Goal: Information Seeking & Learning: Learn about a topic

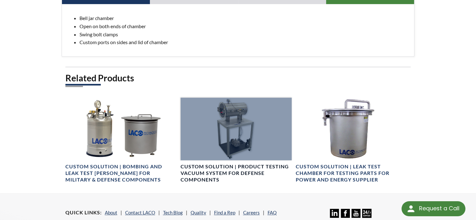
scroll to position [306, 0]
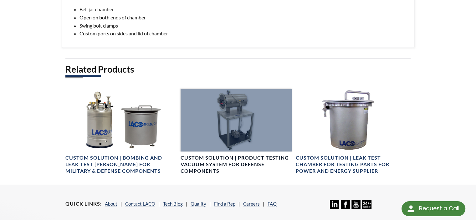
click at [208, 169] on h4 "Custom Solution | Product Testing Vacuum System for Defense Components" at bounding box center [236, 164] width 111 height 19
click at [205, 133] on div at bounding box center [236, 120] width 111 height 63
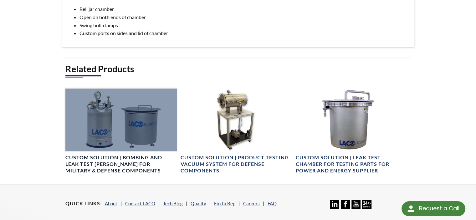
click at [90, 164] on h4 "Custom Solution | Bombing and Leak Test Chambers for Military & Defense Compone…" at bounding box center [120, 163] width 111 height 19
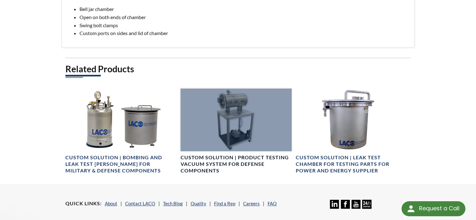
click at [231, 123] on div at bounding box center [236, 120] width 111 height 63
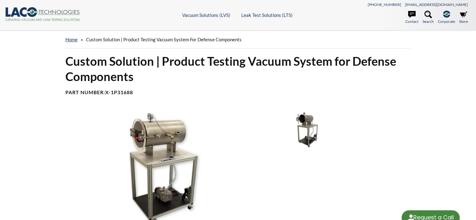
select select "Language Translate Widget"
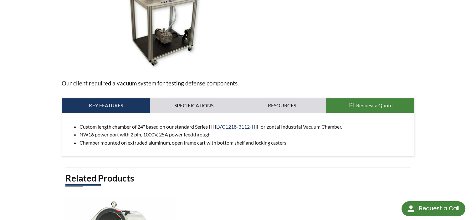
scroll to position [159, 0]
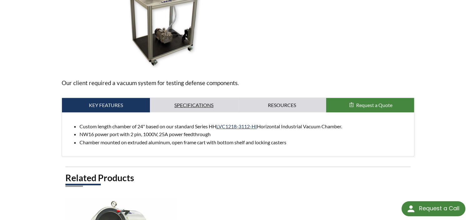
click at [187, 104] on link "Specifications" at bounding box center [194, 105] width 88 height 14
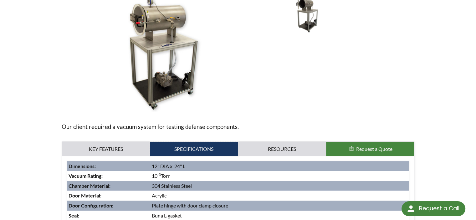
scroll to position [106, 0]
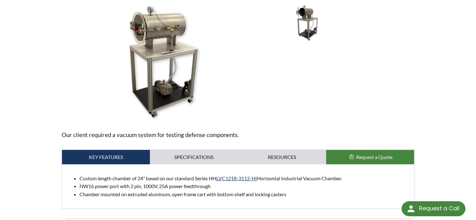
scroll to position [107, 0]
click at [209, 161] on link "Specifications" at bounding box center [194, 157] width 88 height 14
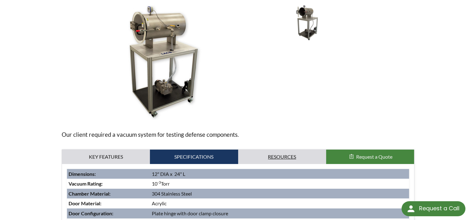
click at [271, 158] on link "Resources" at bounding box center [282, 157] width 88 height 14
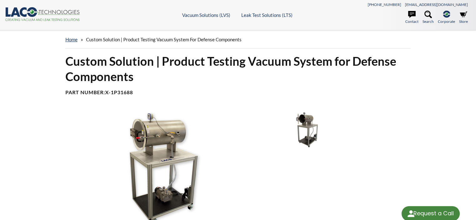
select select "Language Translate Widget"
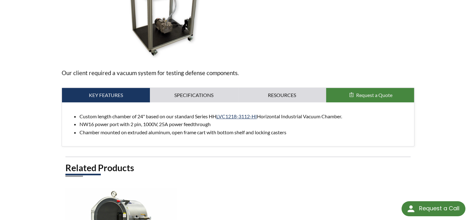
scroll to position [179, 0]
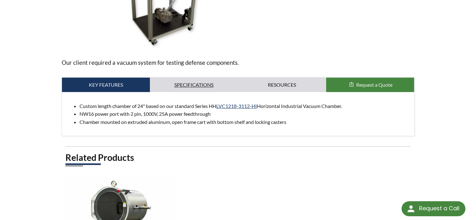
click at [172, 88] on link "Specifications" at bounding box center [194, 85] width 88 height 14
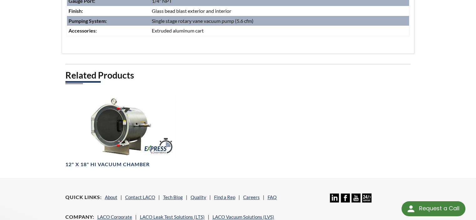
scroll to position [365, 0]
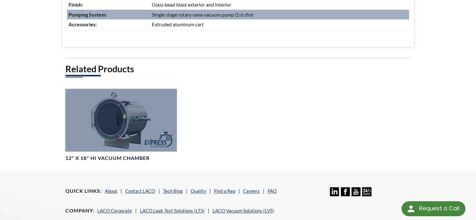
click at [135, 129] on div at bounding box center [120, 120] width 111 height 63
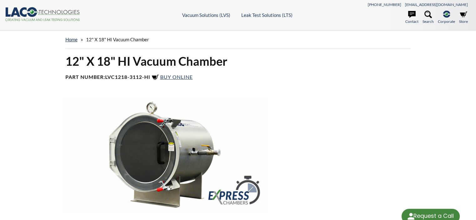
select select "Language Translate Widget"
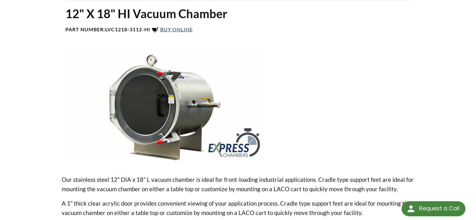
scroll to position [43, 0]
